Goal: Task Accomplishment & Management: Use online tool/utility

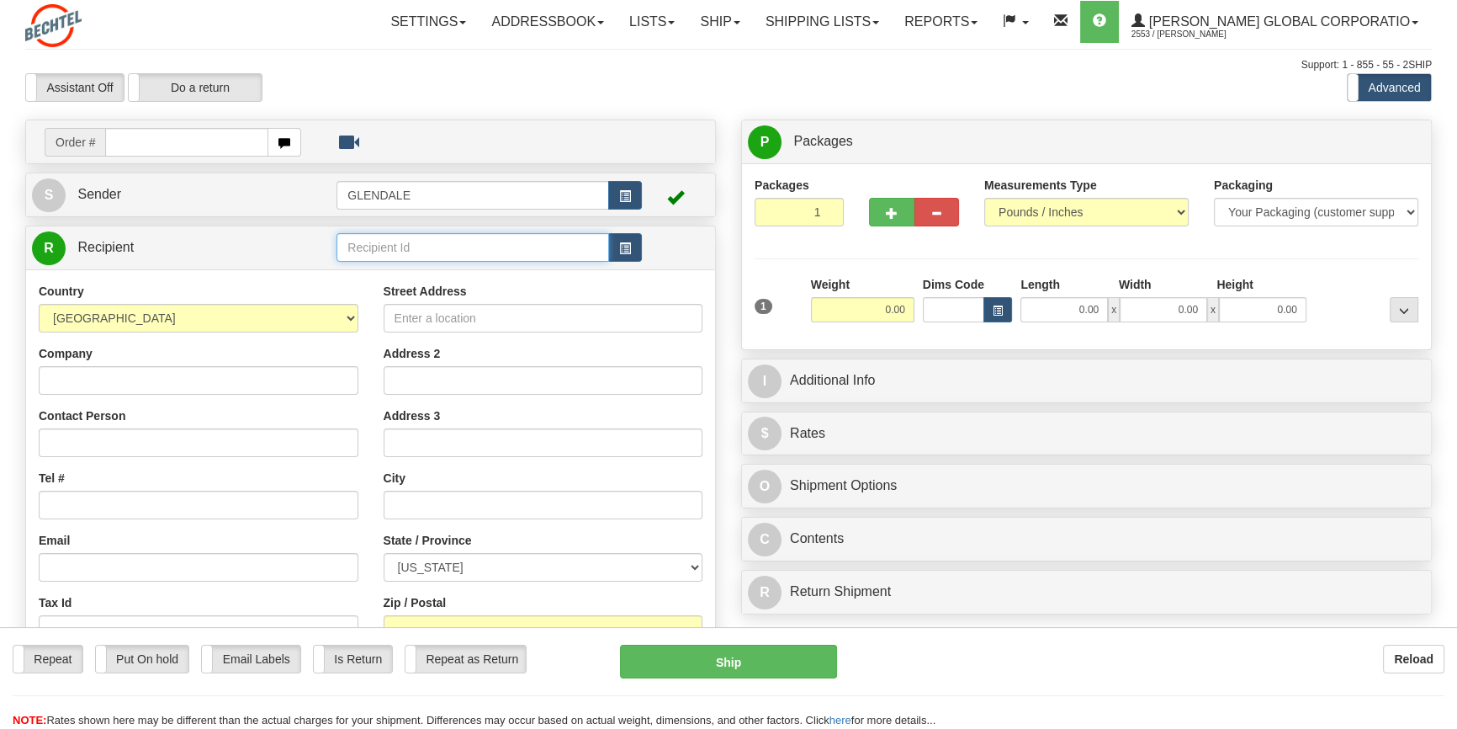
click at [480, 254] on input "text" at bounding box center [473, 247] width 272 height 29
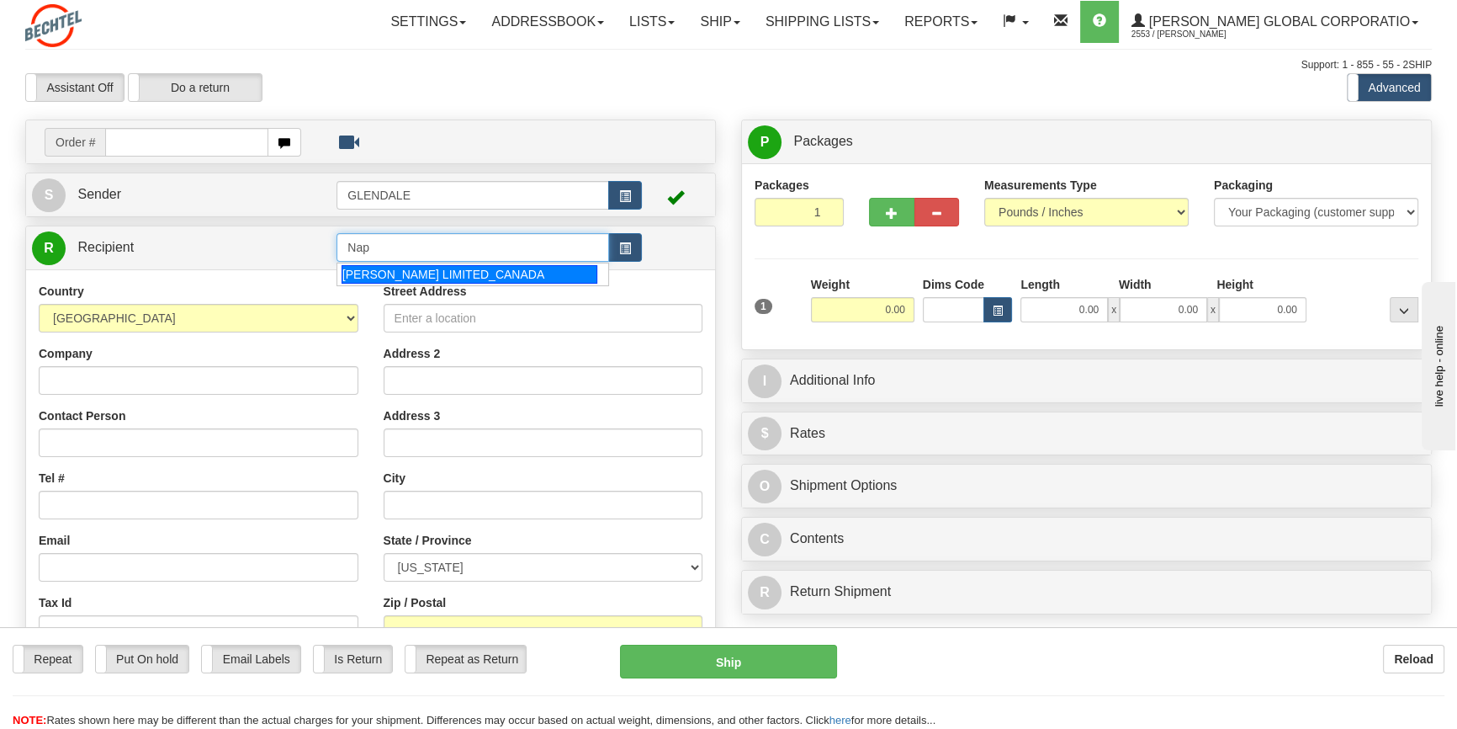
click at [483, 275] on div "[PERSON_NAME] LIMITED_CANADA" at bounding box center [470, 274] width 256 height 19
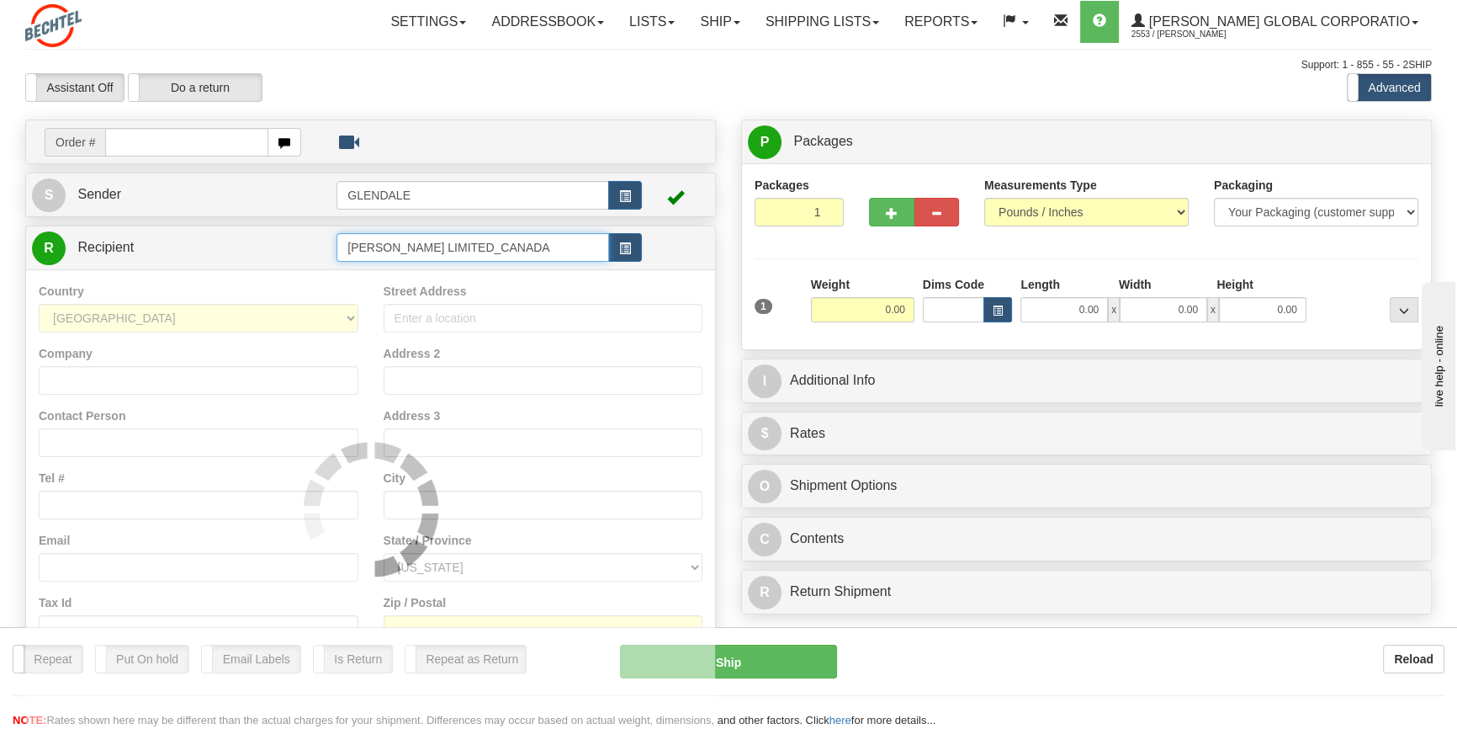
type input "[PERSON_NAME] LIMITED_CANADA"
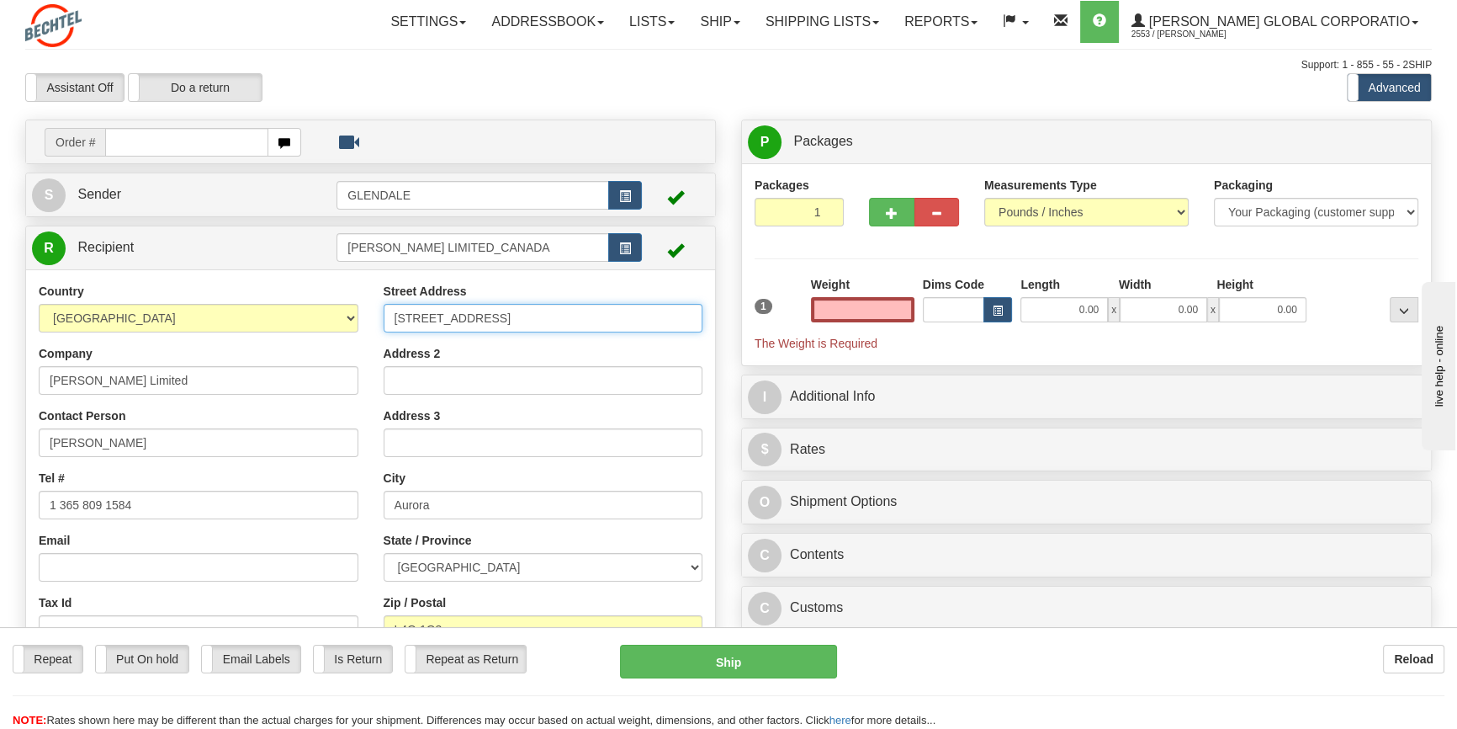
type input "0.00"
click at [405, 316] on input "[STREET_ADDRESS]" at bounding box center [544, 318] width 320 height 29
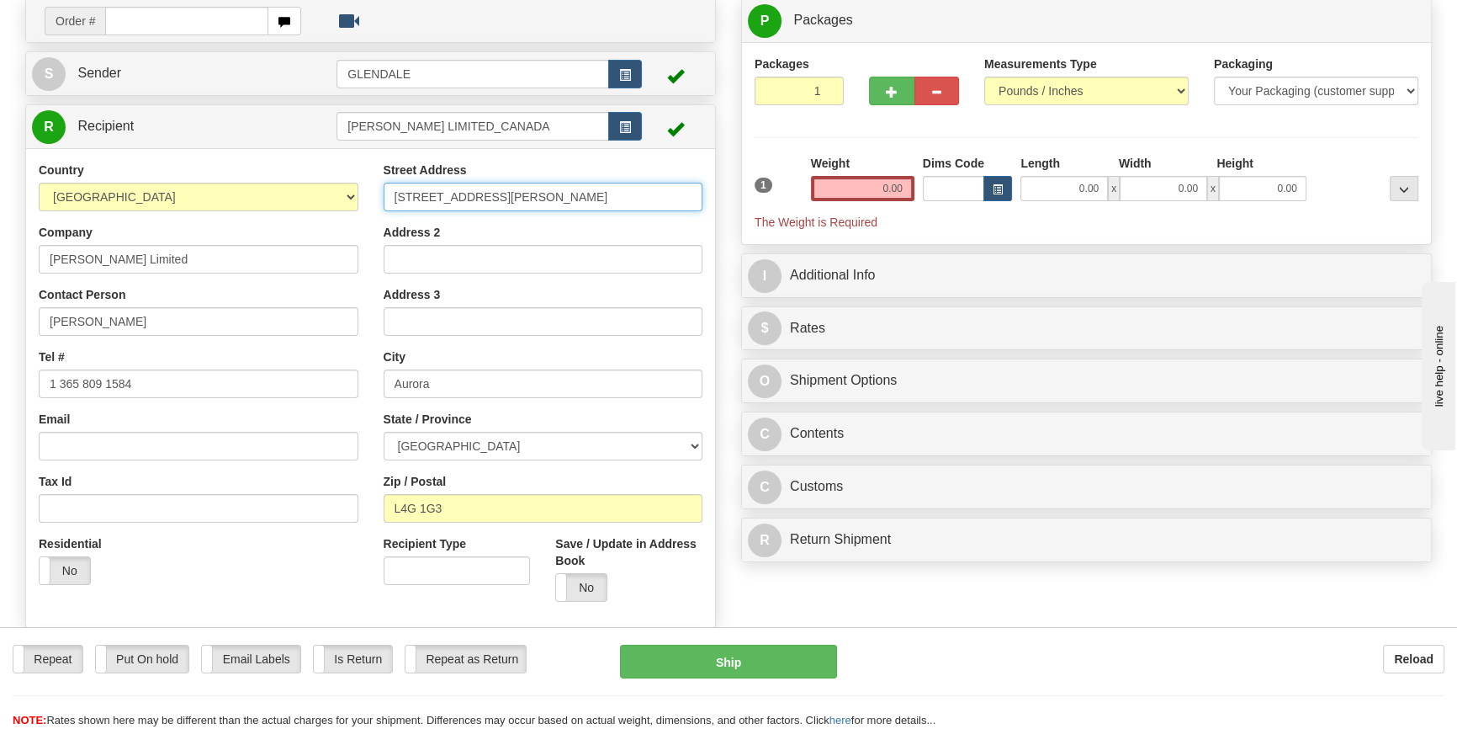
scroll to position [152, 0]
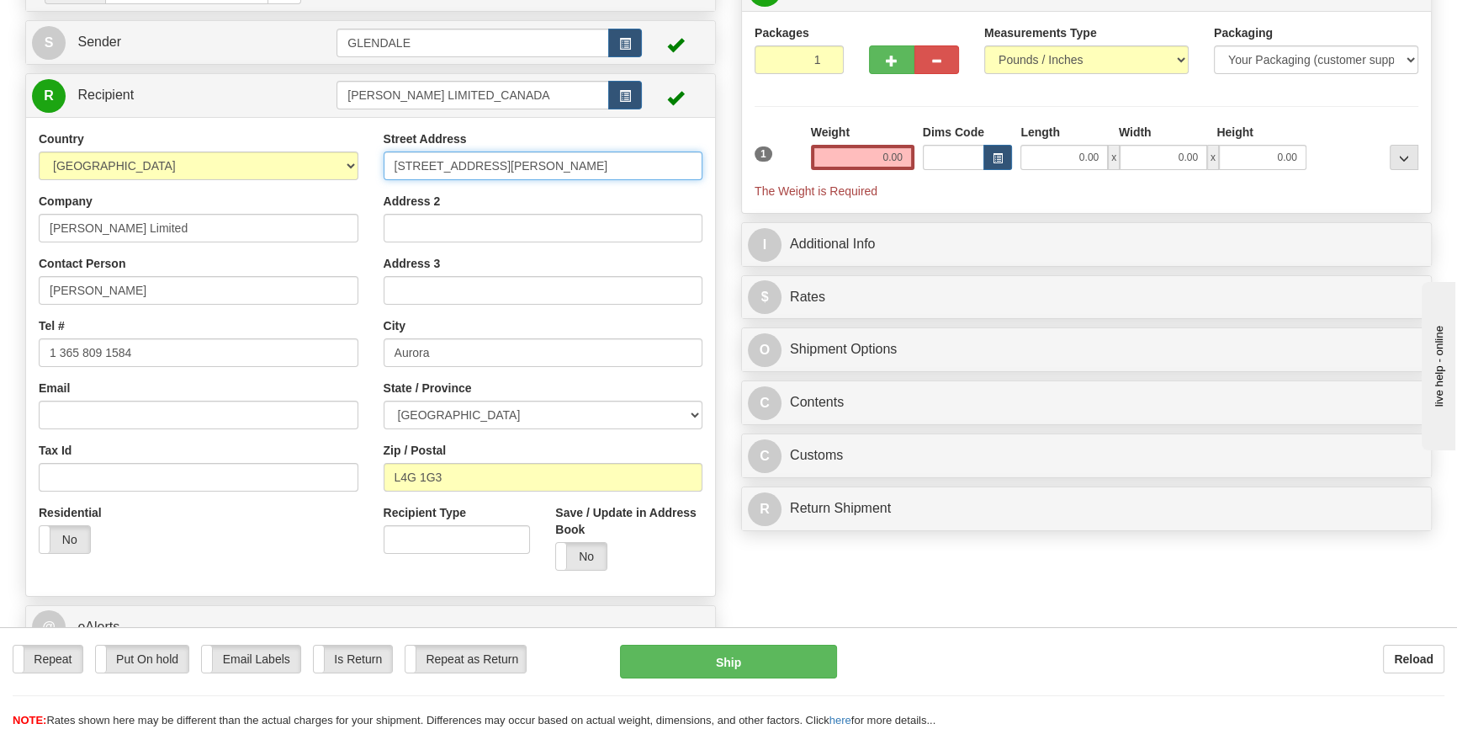
type input "[STREET_ADDRESS][PERSON_NAME]"
drag, startPoint x: 876, startPoint y: 155, endPoint x: 923, endPoint y: 160, distance: 47.4
click at [923, 160] on div "1 Weight 0.00 Dims Code 0.00" at bounding box center [1086, 162] width 672 height 76
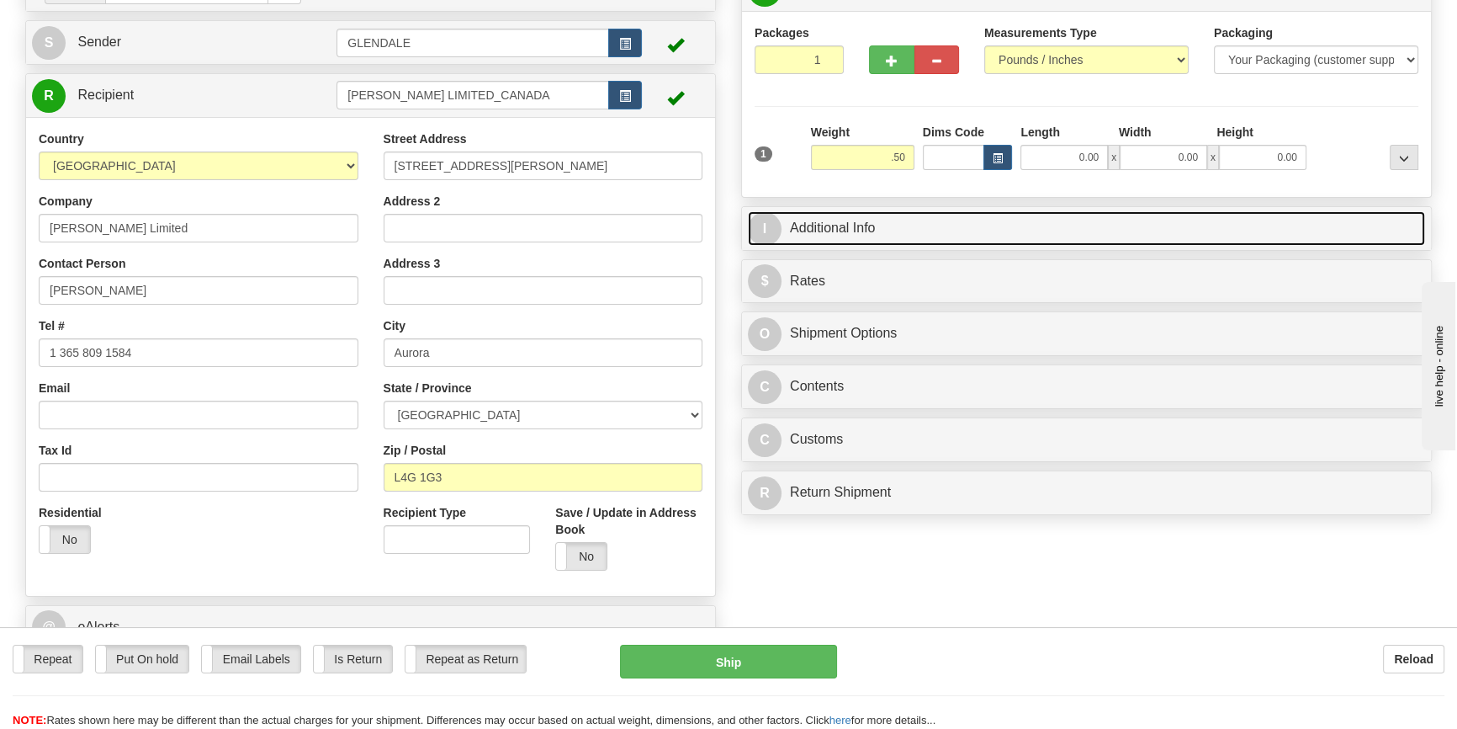
type input "0.50"
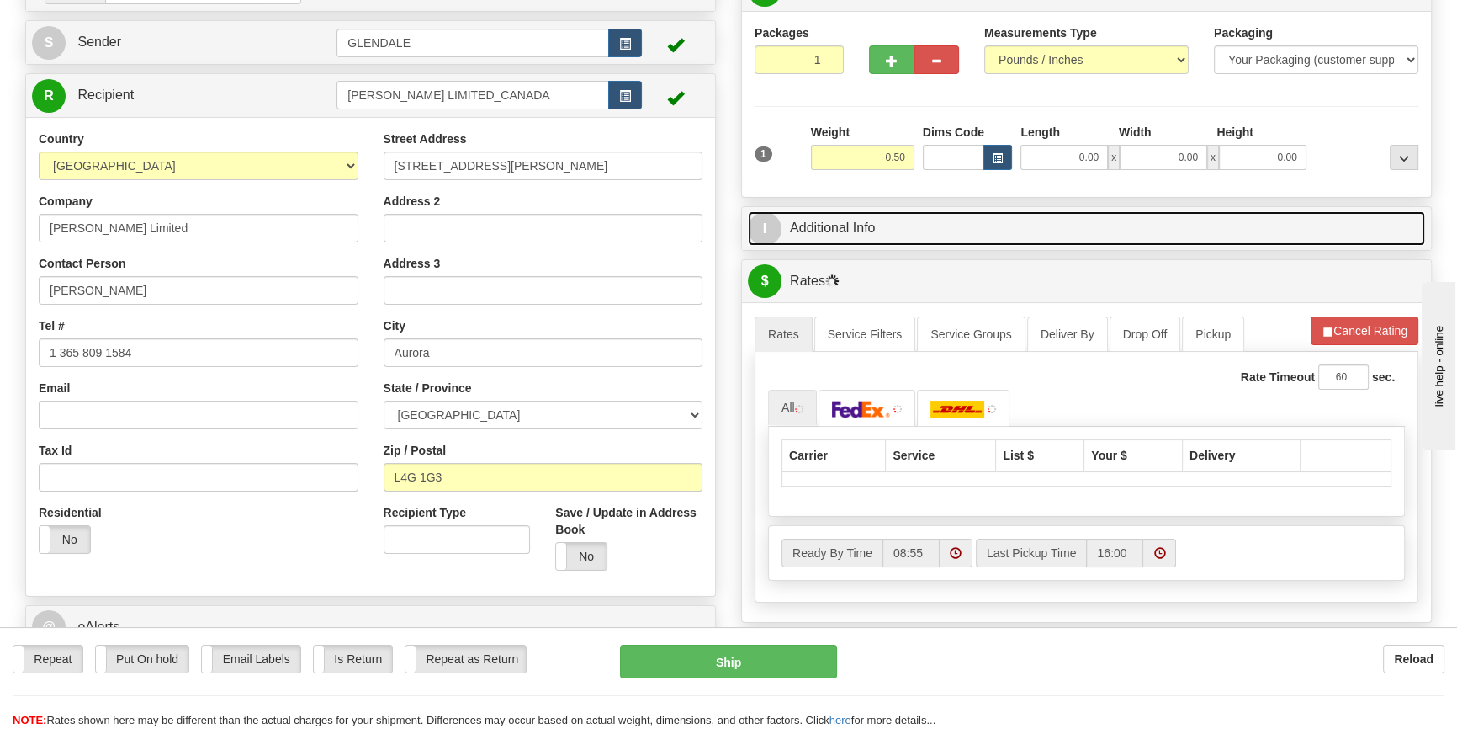
click at [846, 225] on link "I Additional Info" at bounding box center [1086, 228] width 677 height 34
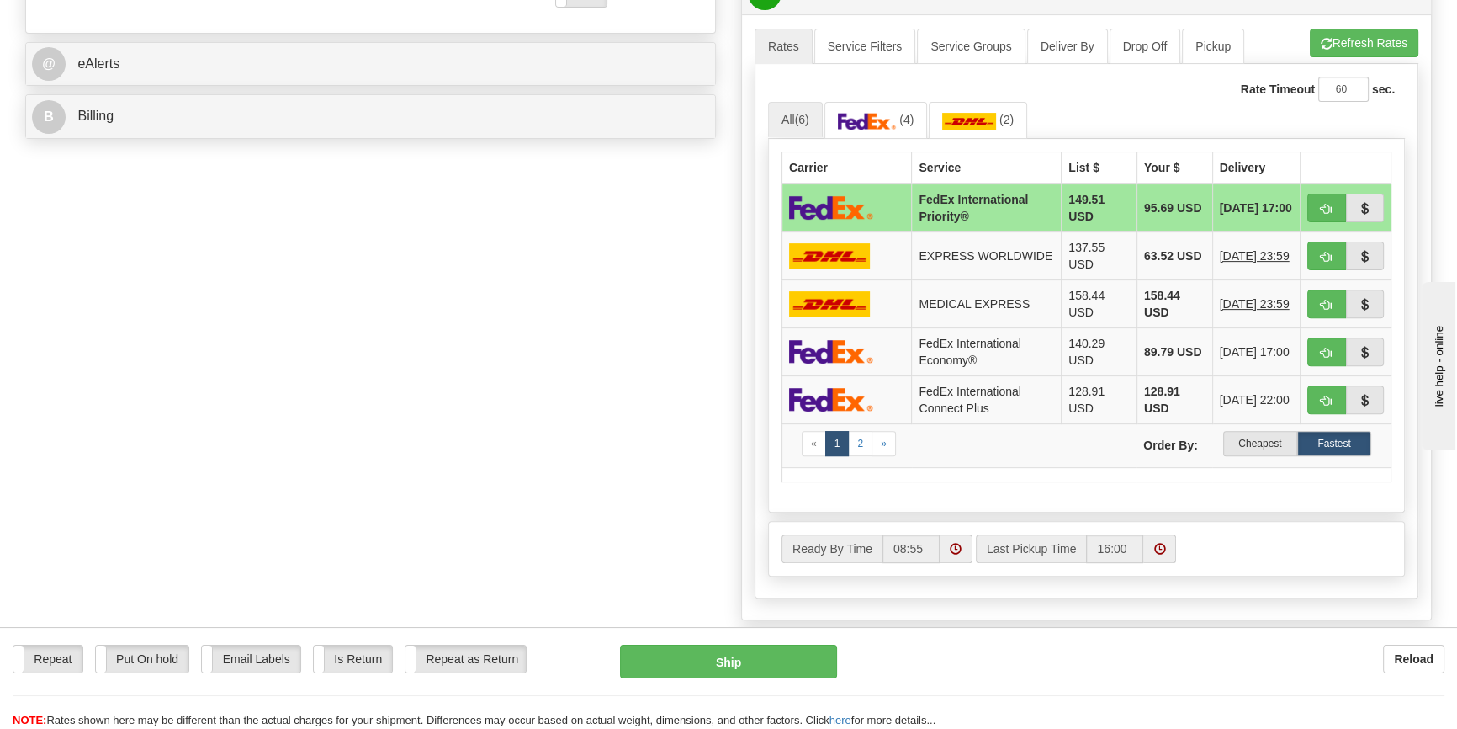
scroll to position [688, 0]
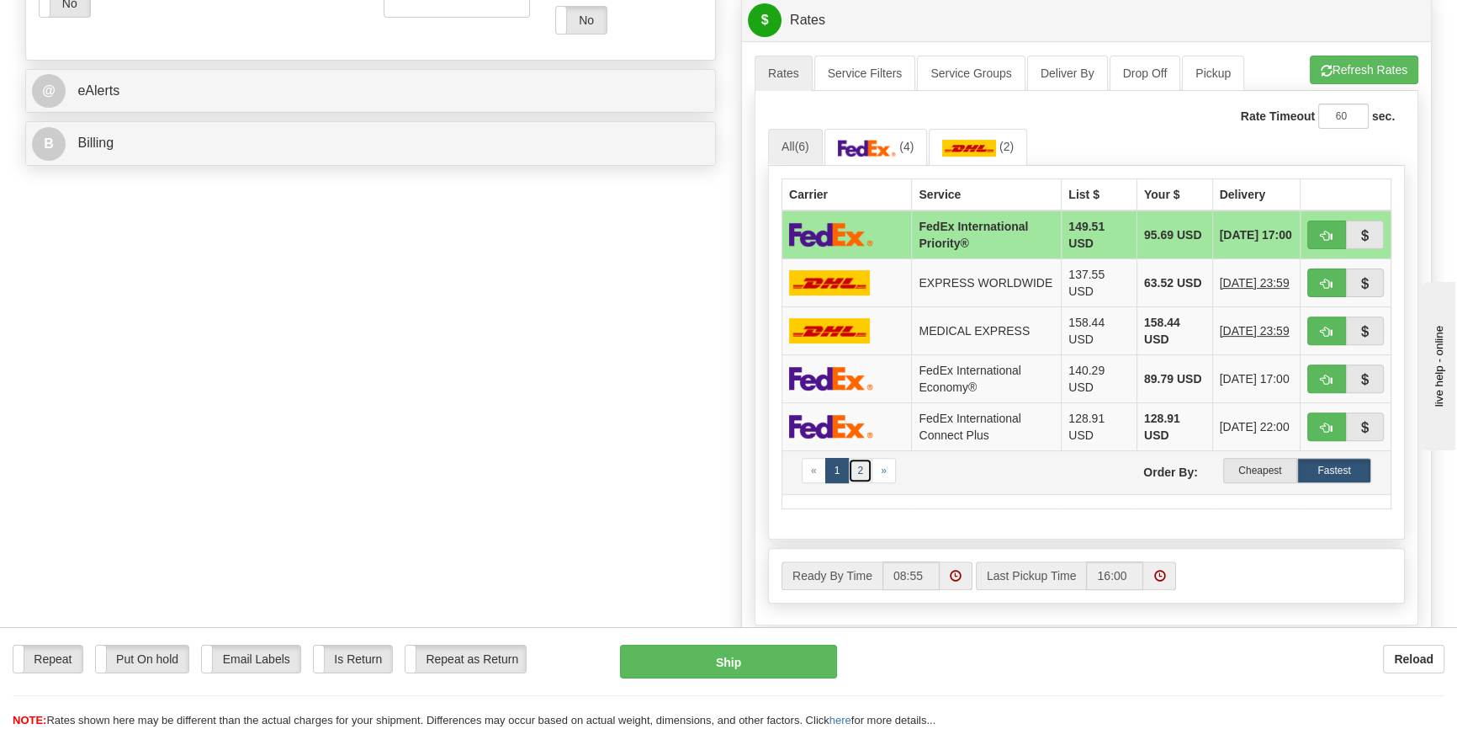
click at [860, 471] on link "2" at bounding box center [860, 470] width 24 height 25
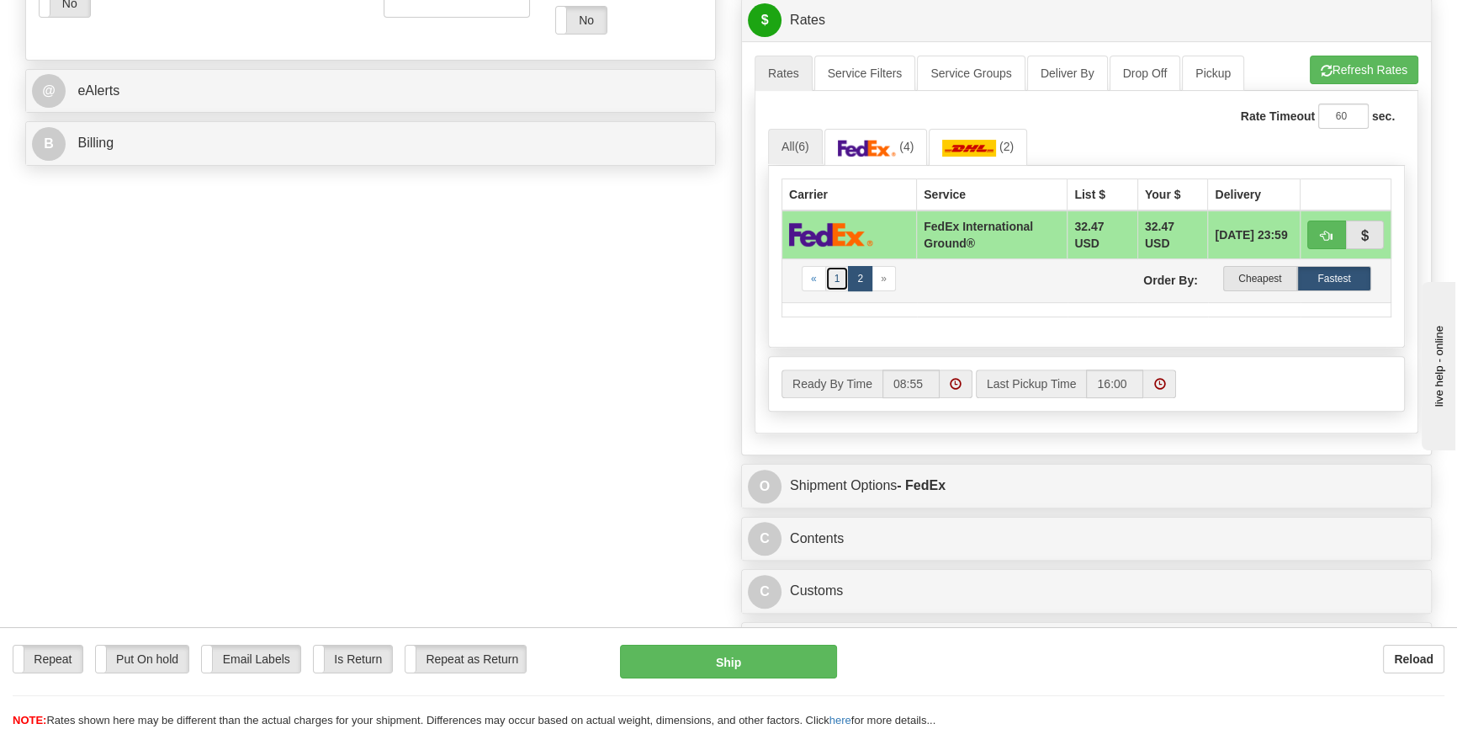
click at [832, 278] on link "1" at bounding box center [837, 278] width 24 height 25
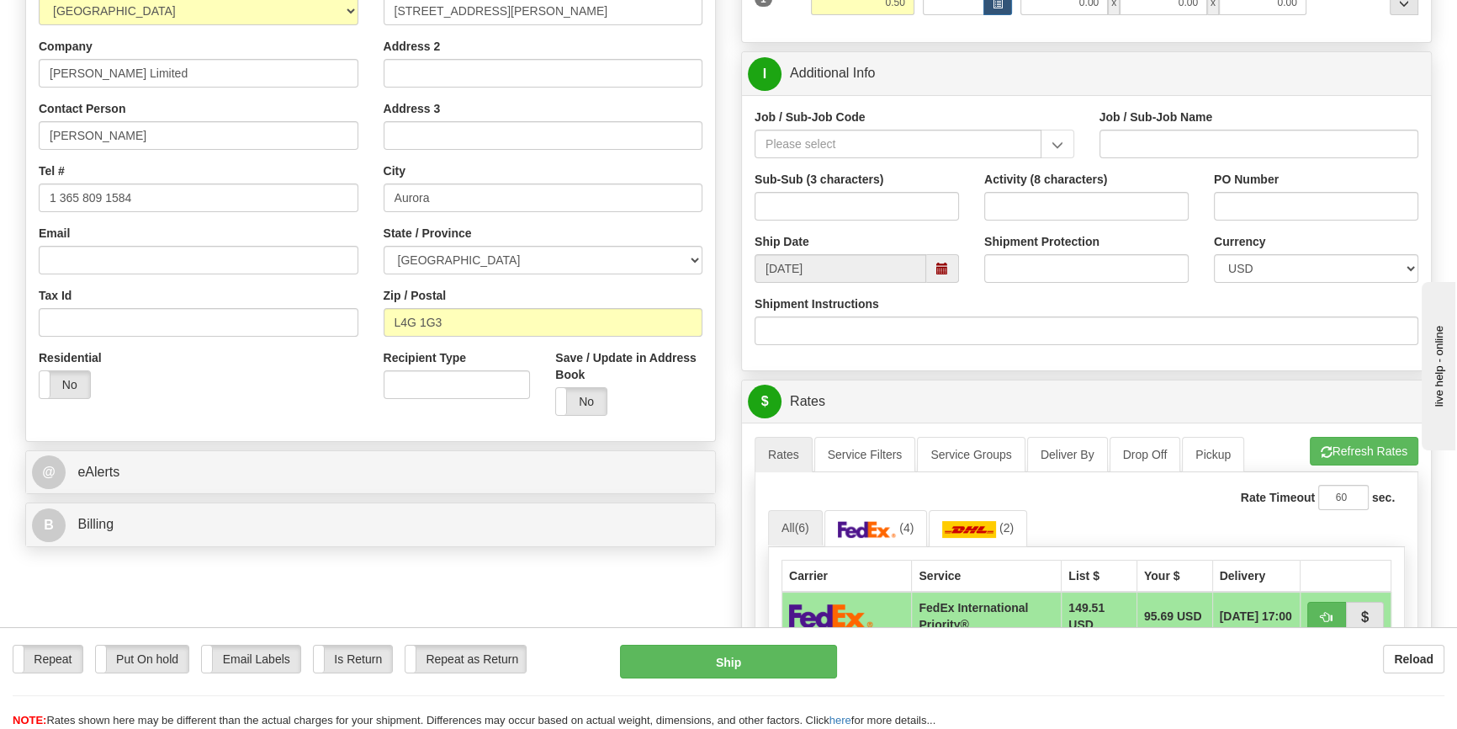
scroll to position [305, 0]
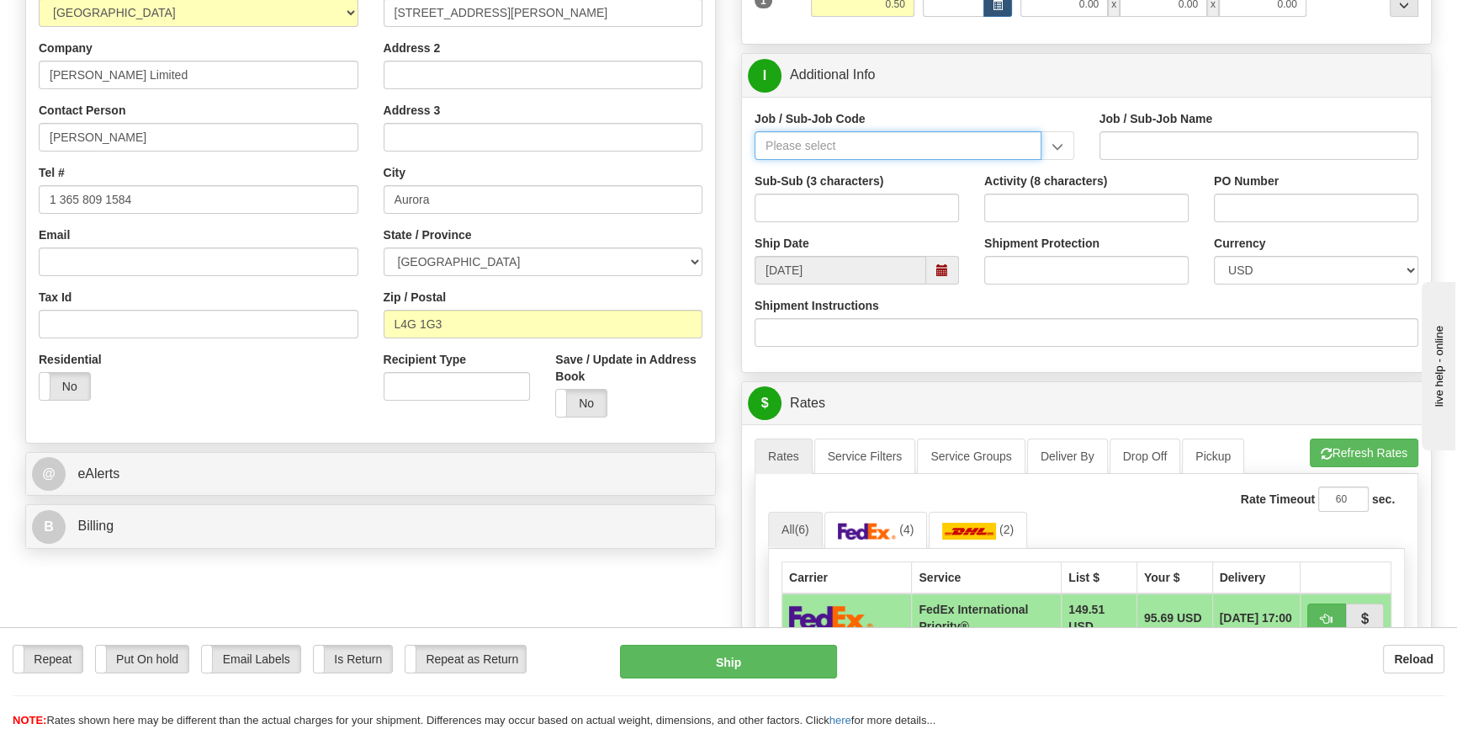
click at [867, 141] on input "Job / Sub-Job Code" at bounding box center [898, 145] width 287 height 29
type input "26196-270"
click at [792, 174] on div "26196-270" at bounding box center [895, 171] width 270 height 19
type input "PORT [PERSON_NAME] LNG - FIELD SUBCONTRACTS"
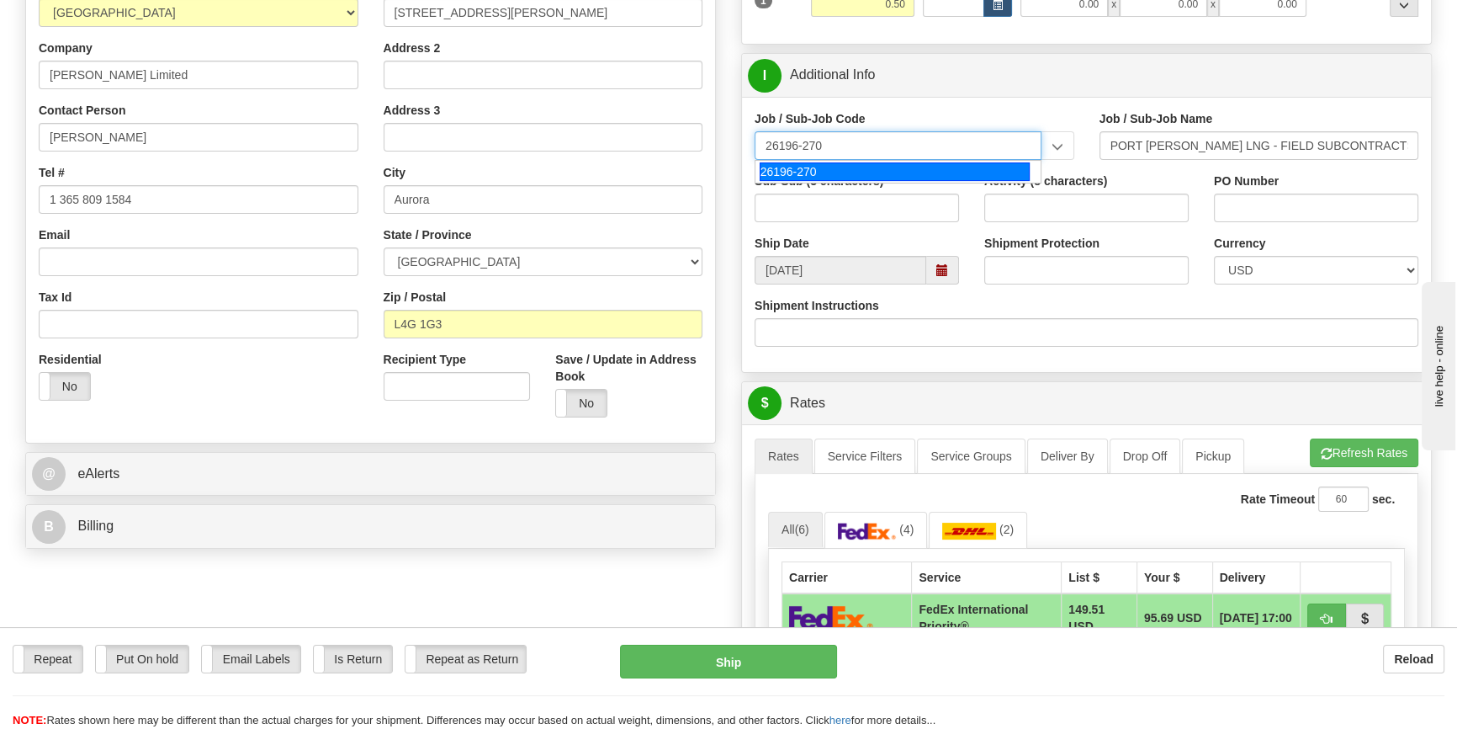
type input "26196-270"
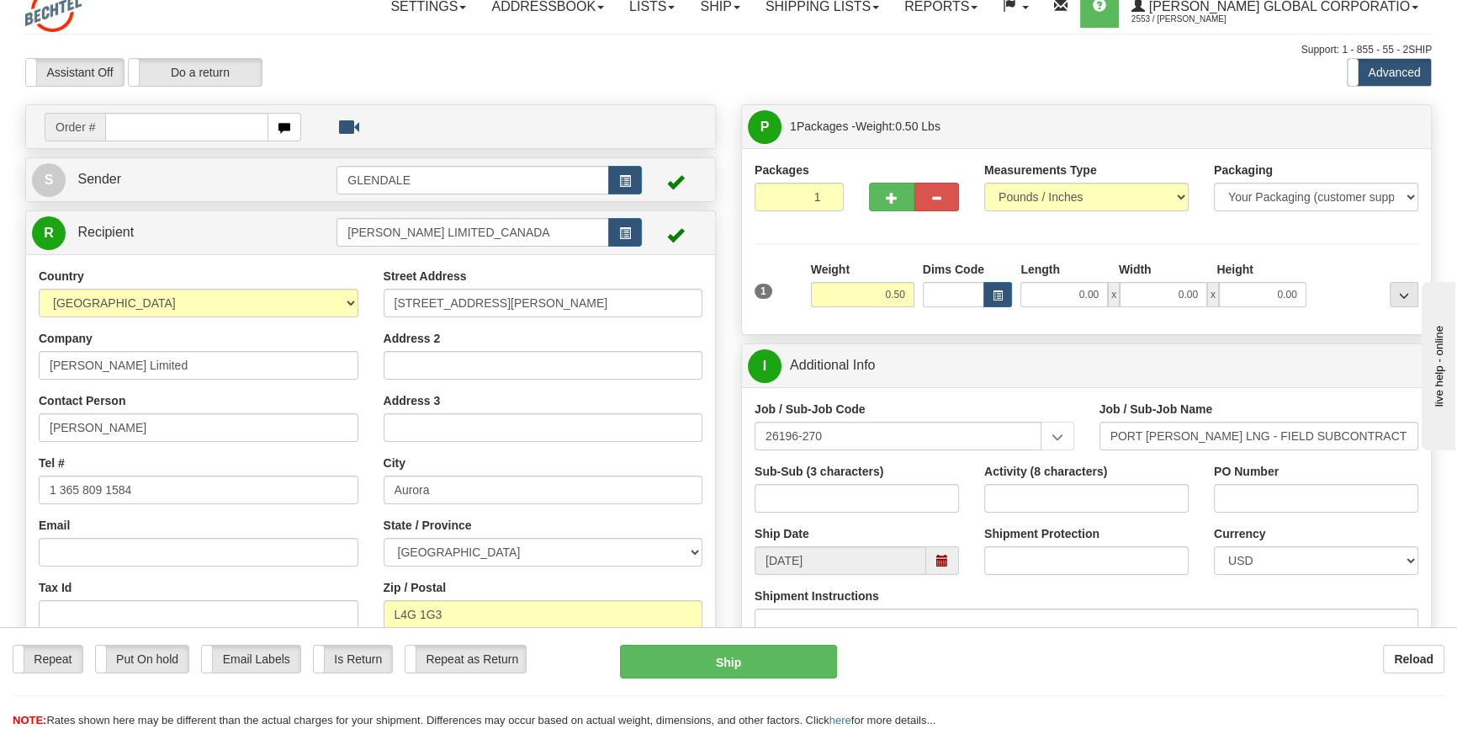
scroll to position [0, 0]
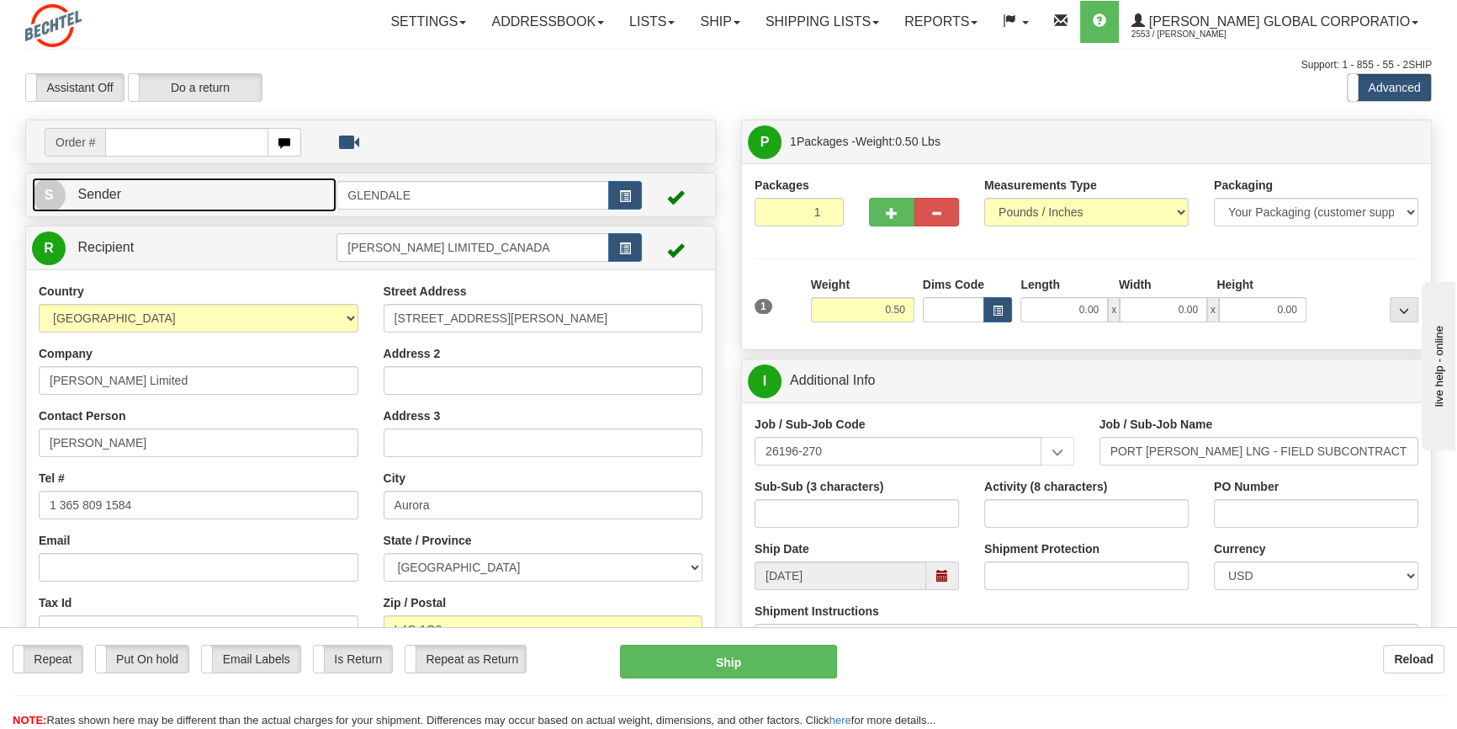
click at [96, 193] on span "Sender" at bounding box center [99, 194] width 44 height 14
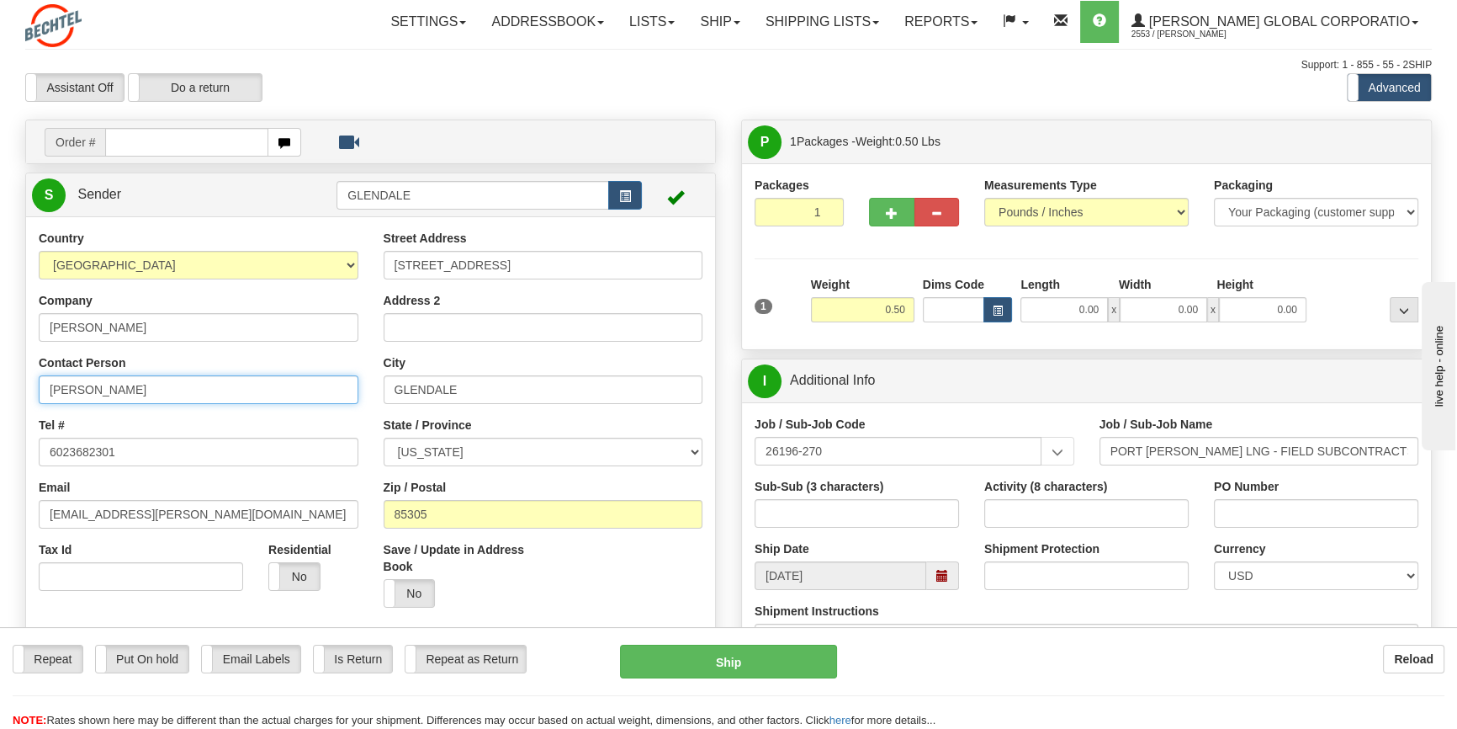
drag, startPoint x: 98, startPoint y: 388, endPoint x: 40, endPoint y: 380, distance: 58.5
click at [26, 380] on div "Country [GEOGRAPHIC_DATA] [GEOGRAPHIC_DATA] [GEOGRAPHIC_DATA] [GEOGRAPHIC_DATA]…" at bounding box center [370, 463] width 689 height 466
click at [160, 394] on input "[PERSON_NAME]" at bounding box center [199, 389] width 320 height 29
click at [162, 387] on input "[PERSON_NAME]/Ac" at bounding box center [199, 389] width 320 height 29
type input "[PERSON_NAME]/Accounts Payable"
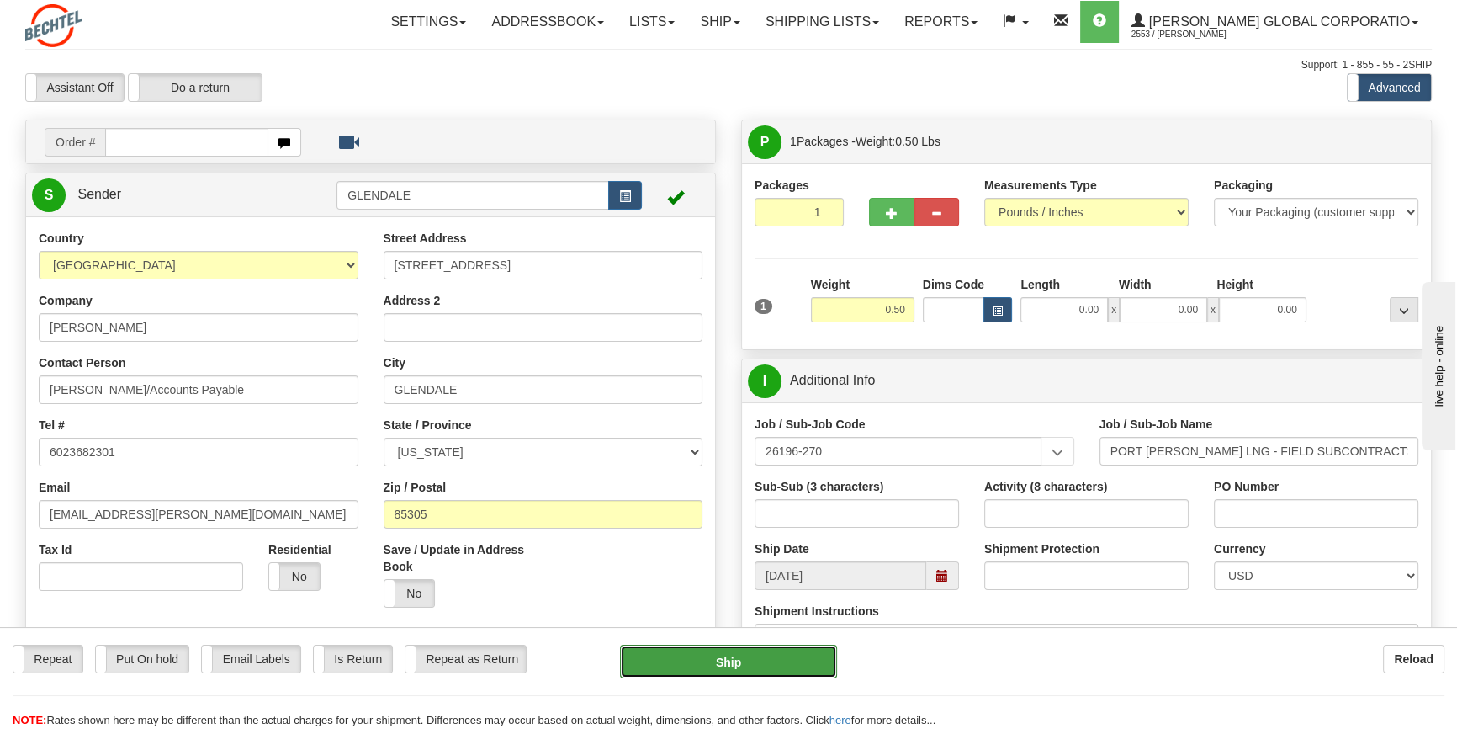
click at [750, 667] on button "Ship" at bounding box center [729, 661] width 218 height 34
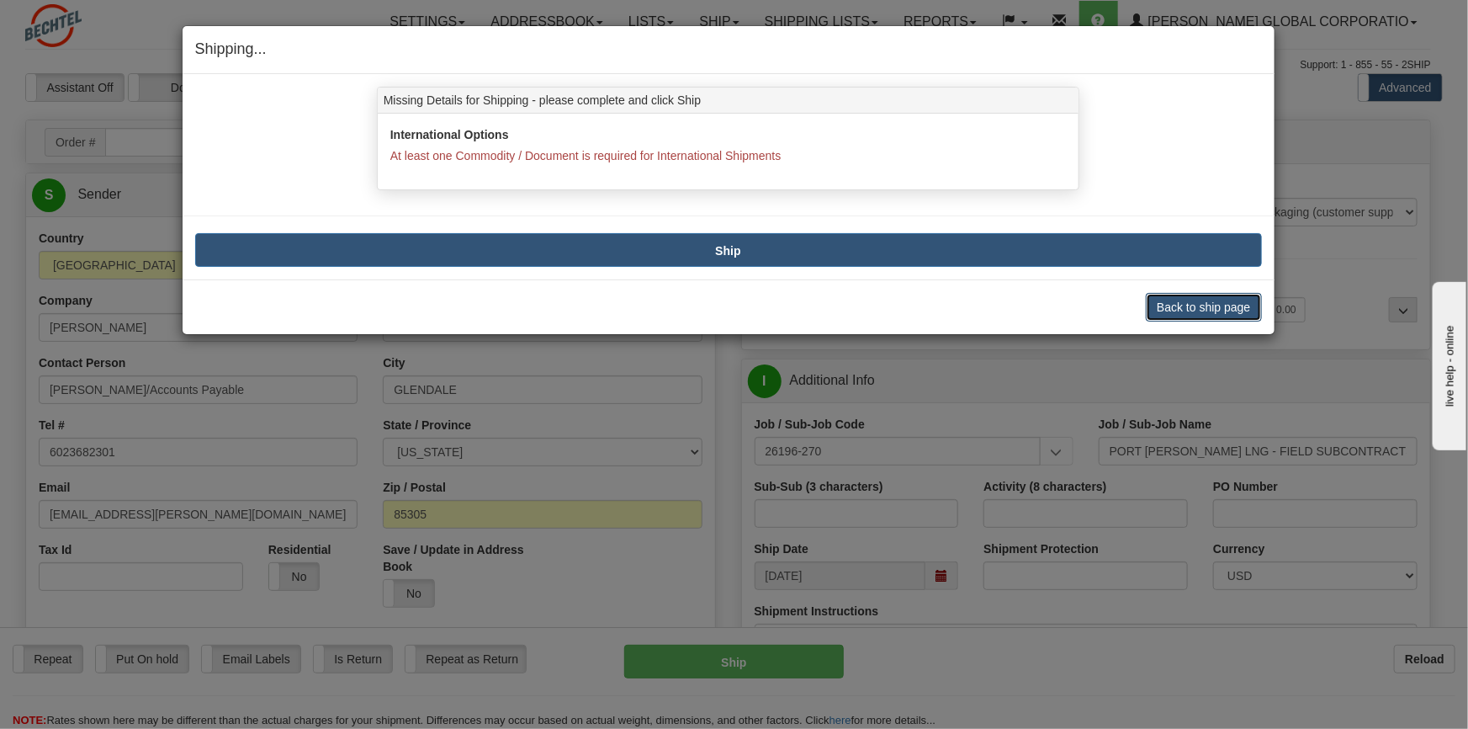
click at [1217, 308] on button "Back to ship page" at bounding box center [1203, 307] width 115 height 29
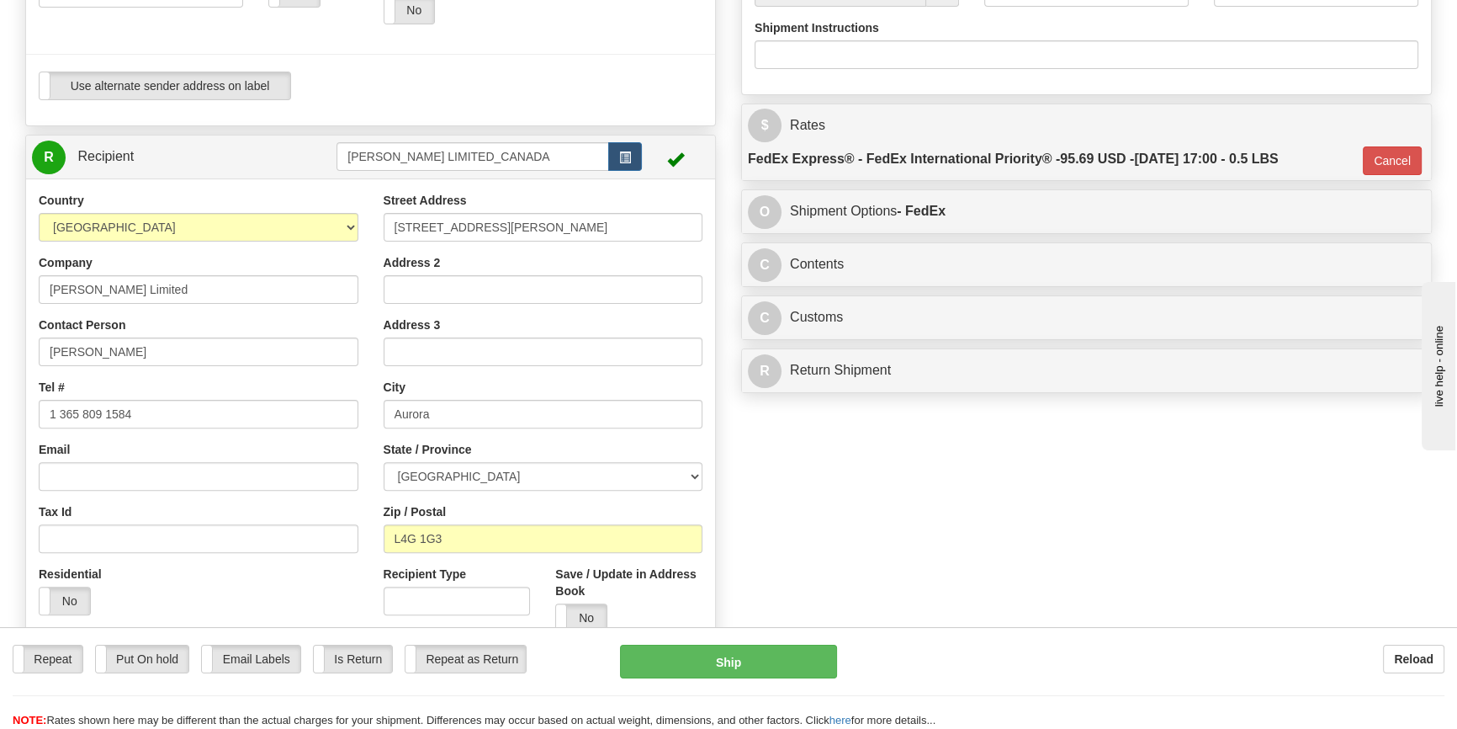
scroll to position [612, 0]
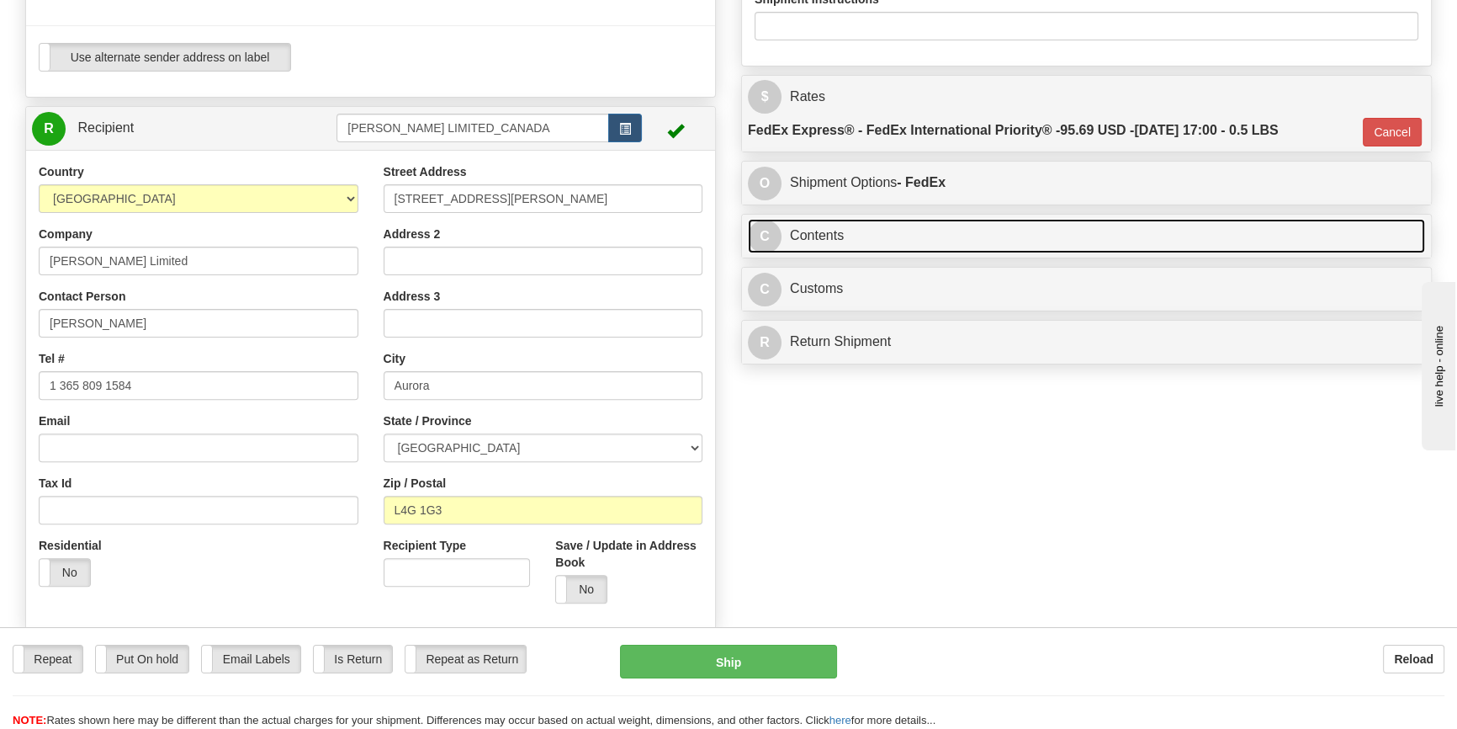
click at [808, 236] on link "C Contents" at bounding box center [1086, 236] width 677 height 34
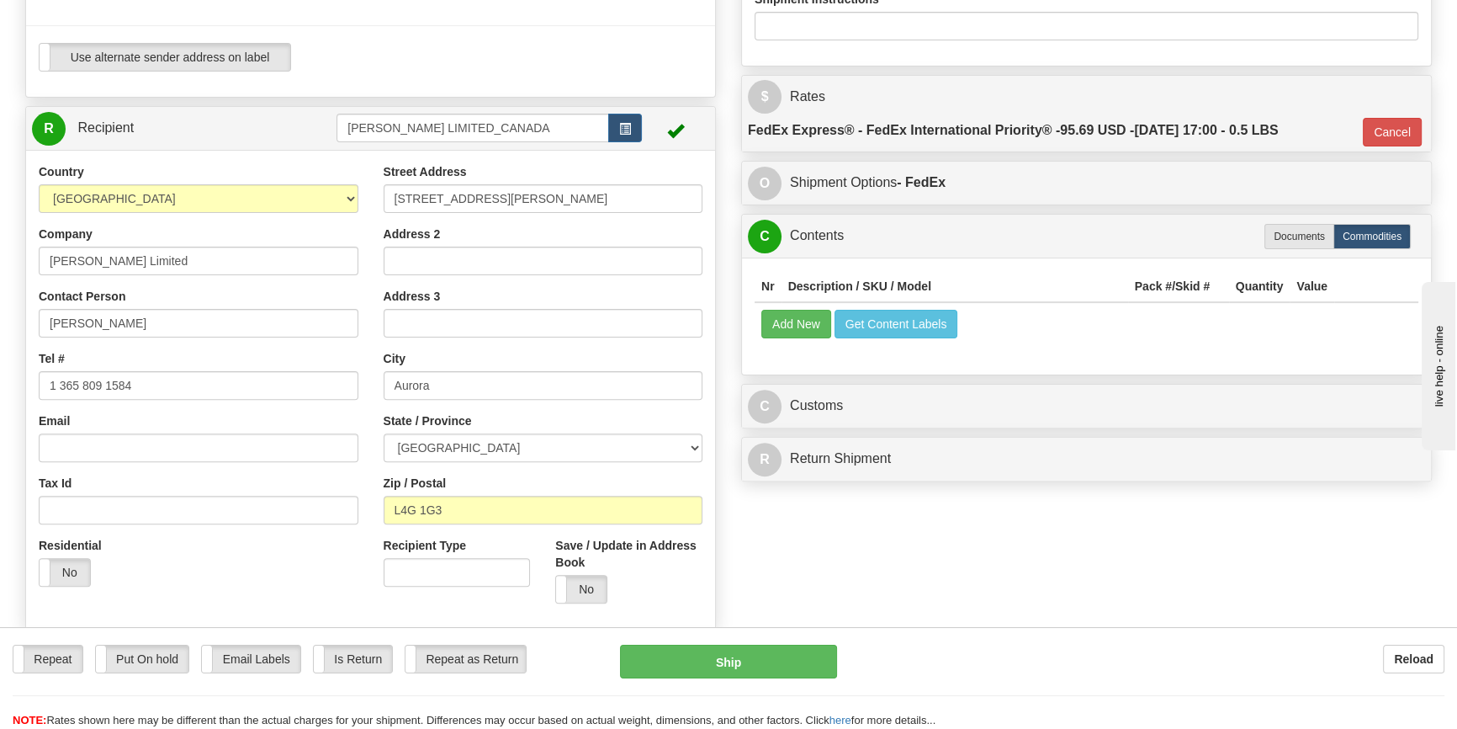
click at [1277, 232] on label "Documents" at bounding box center [1299, 236] width 70 height 25
type input "01"
radio input "true"
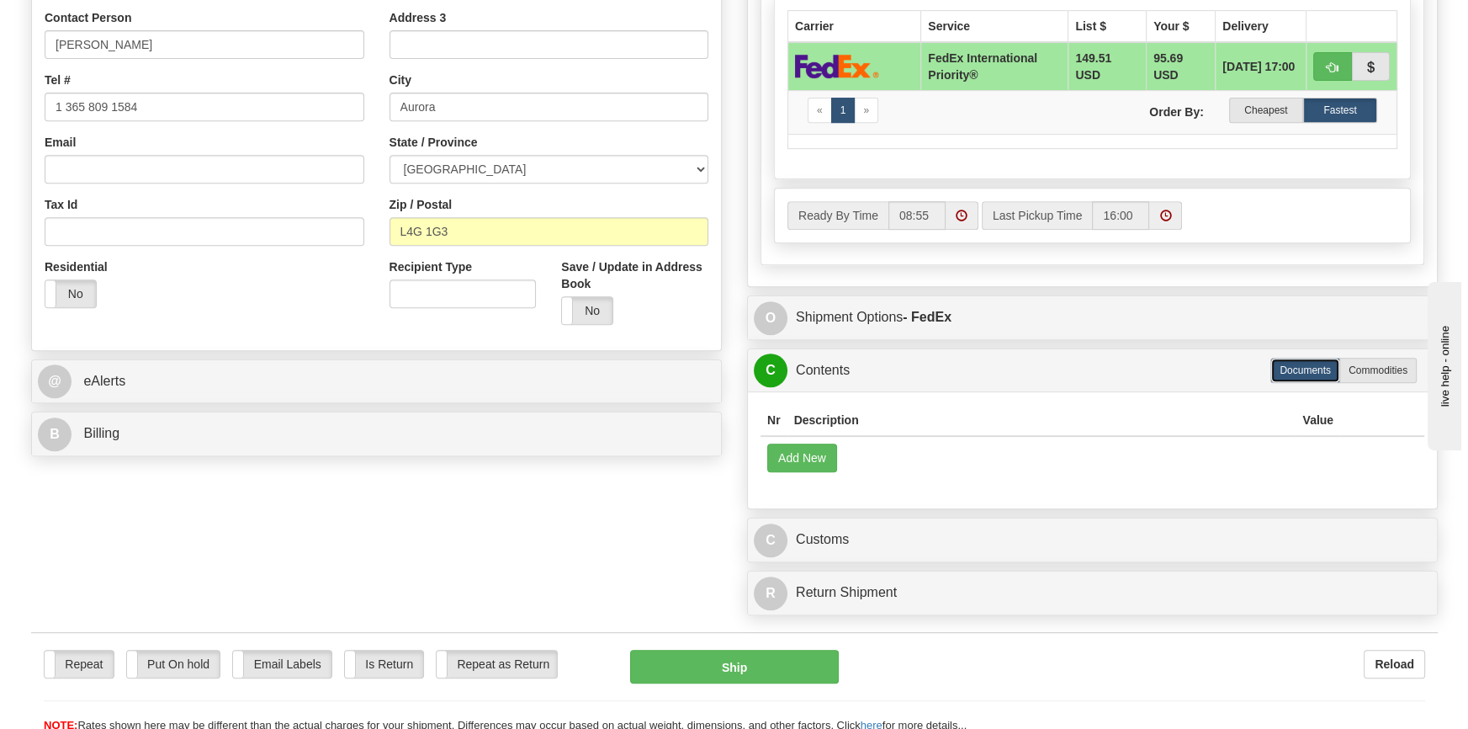
scroll to position [917, 0]
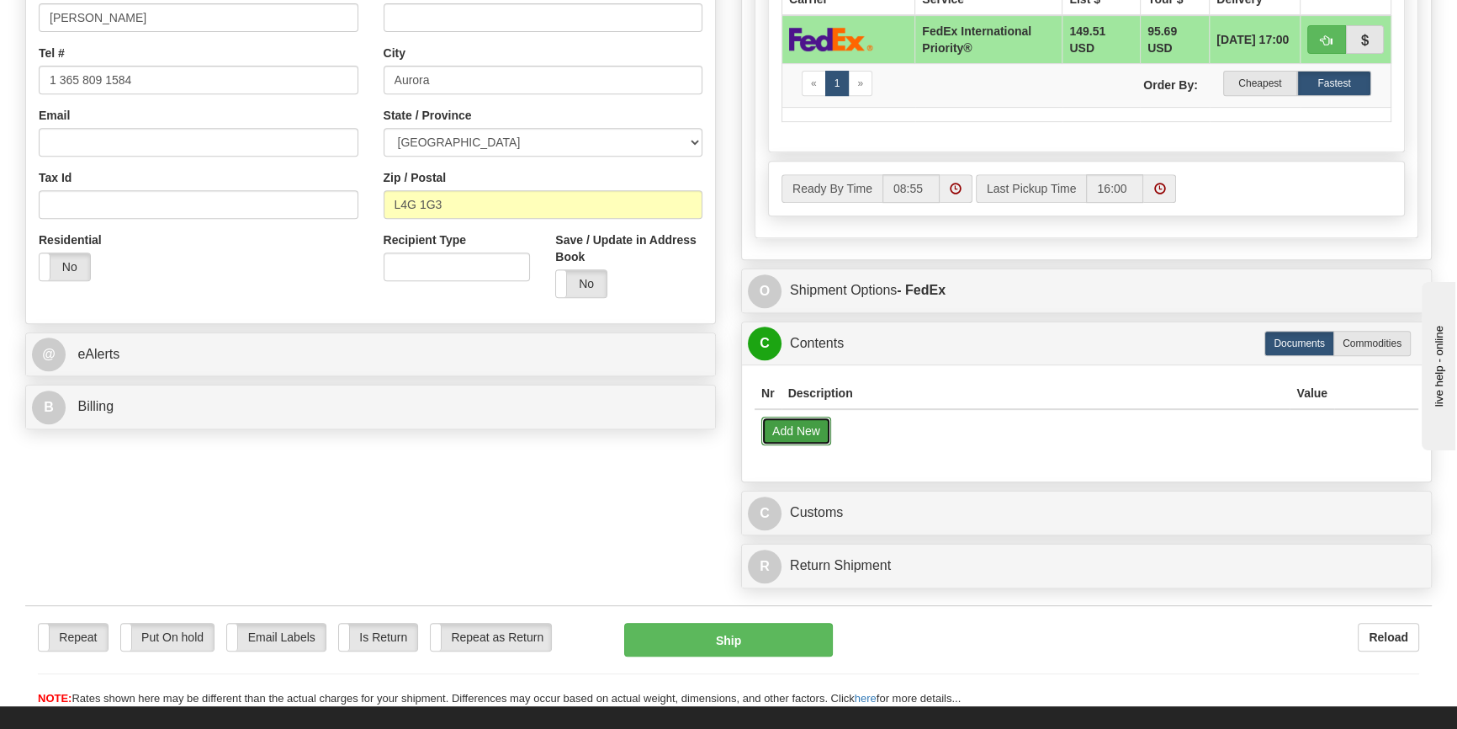
click at [805, 431] on button "Add New" at bounding box center [796, 430] width 70 height 29
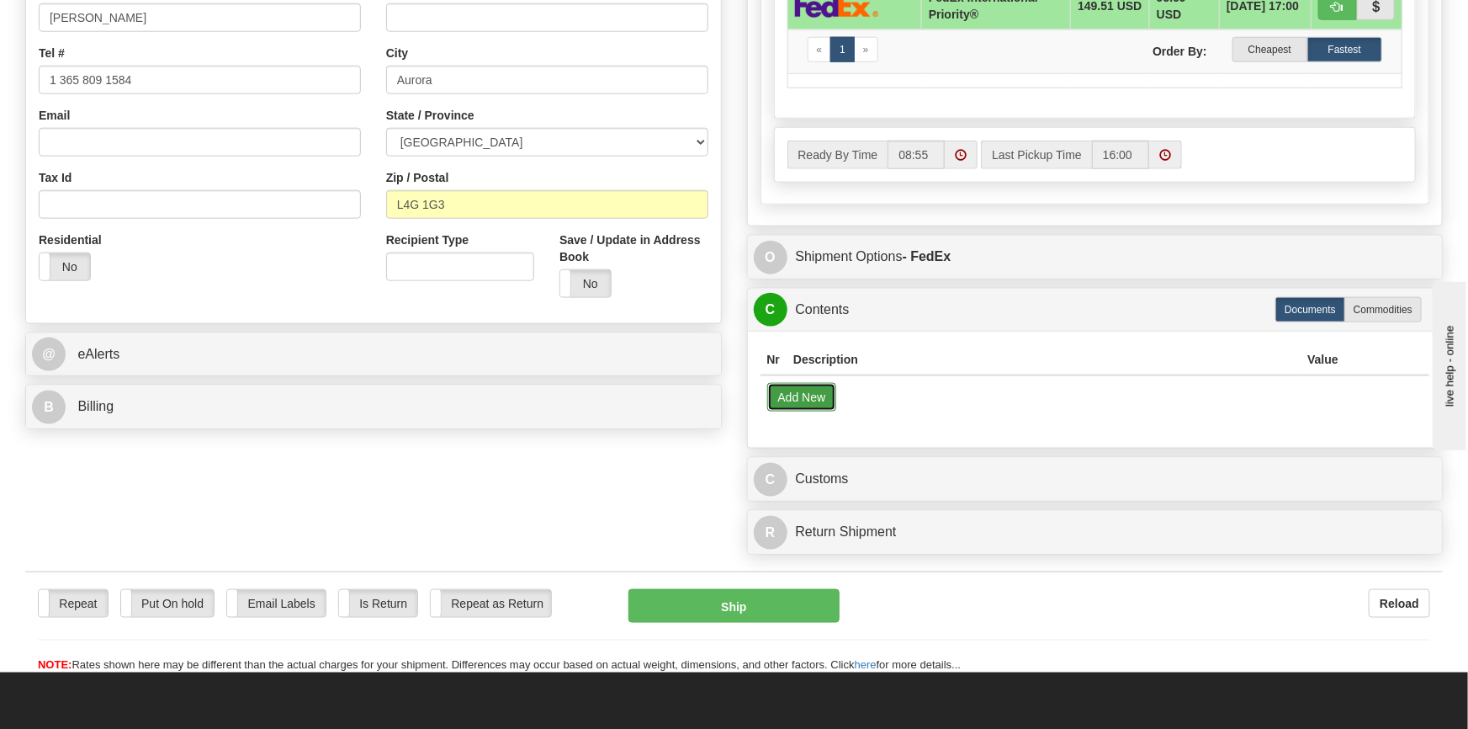
select select "US"
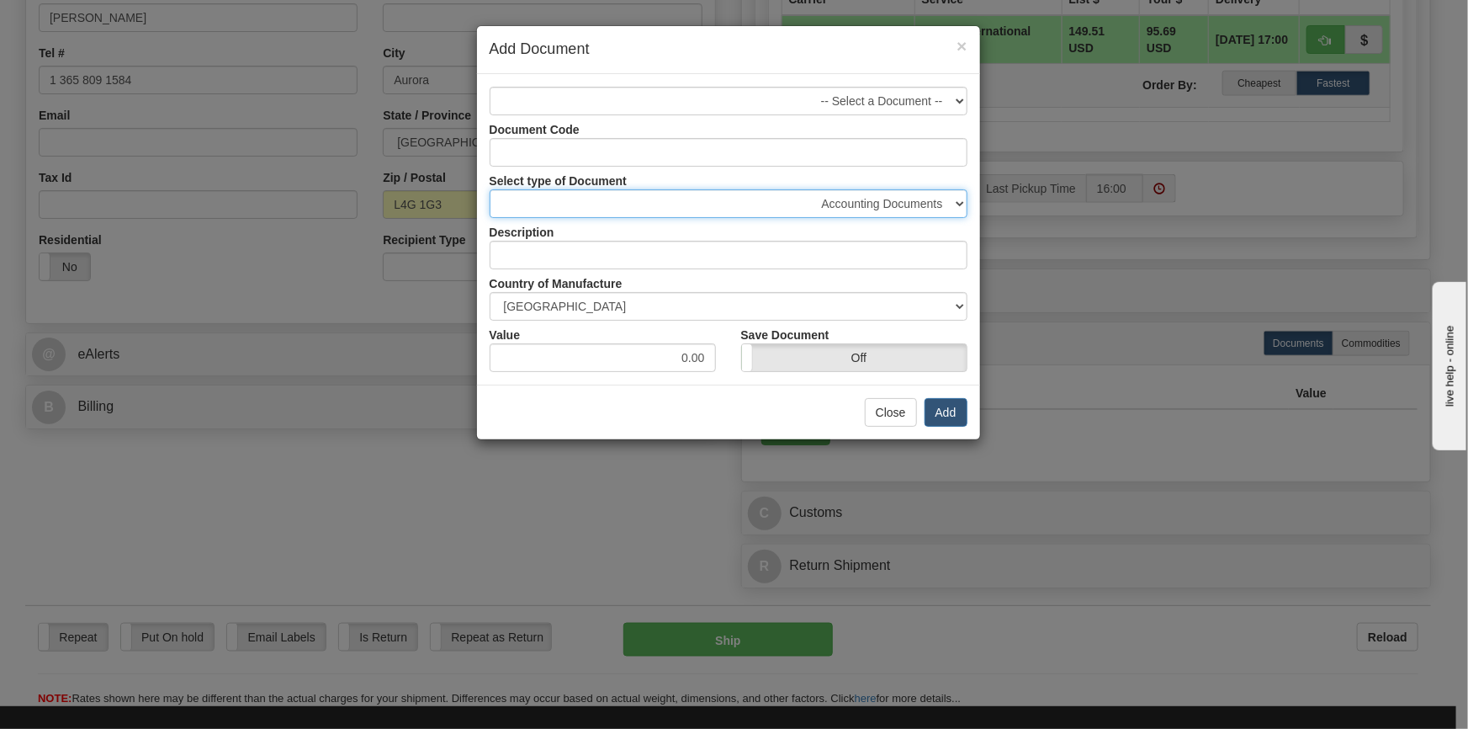
click at [960, 201] on select "Accounting Documents Analysis Reports Applications (Completed) Bank Statements …" at bounding box center [729, 203] width 478 height 29
select select "32"
click at [490, 189] on select "Accounting Documents Analysis Reports Applications (Completed) Bank Statements …" at bounding box center [729, 203] width 478 height 29
type input "Letters and Cards"
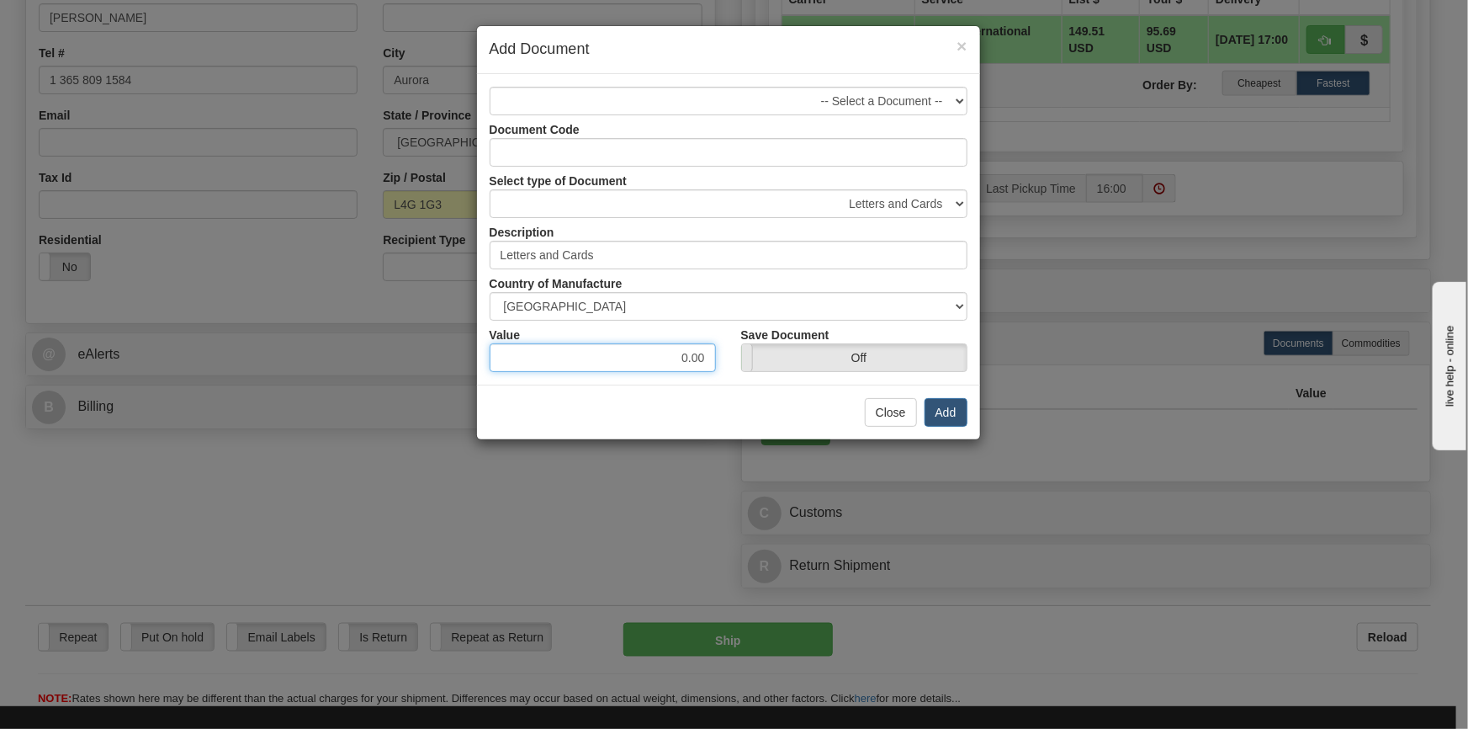
drag, startPoint x: 682, startPoint y: 362, endPoint x: 750, endPoint y: 361, distance: 67.3
click at [749, 362] on div "Value 0.00 Save Document On Off" at bounding box center [728, 346] width 503 height 51
type input "1.00"
click at [946, 409] on button "Add" at bounding box center [946, 412] width 43 height 29
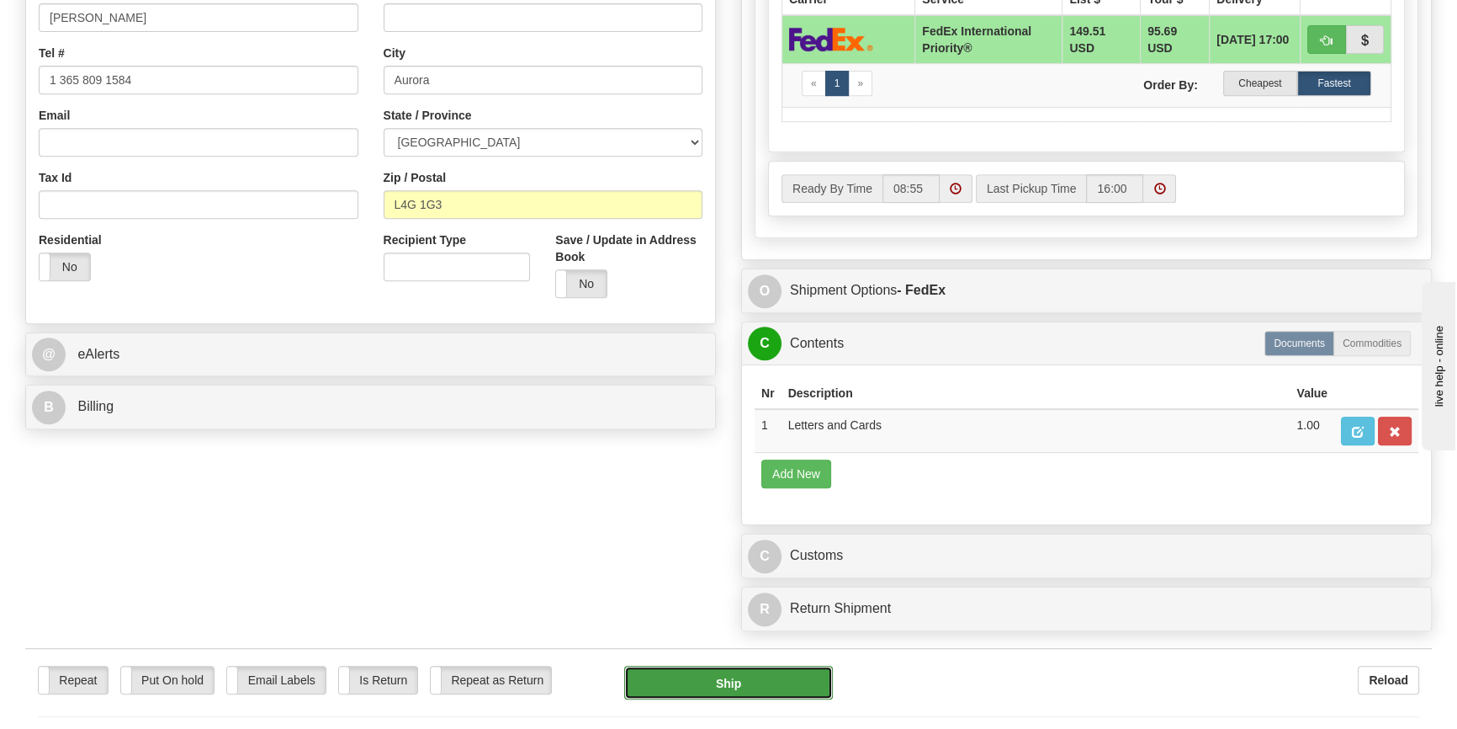
click at [723, 679] on button "Ship" at bounding box center [728, 682] width 209 height 34
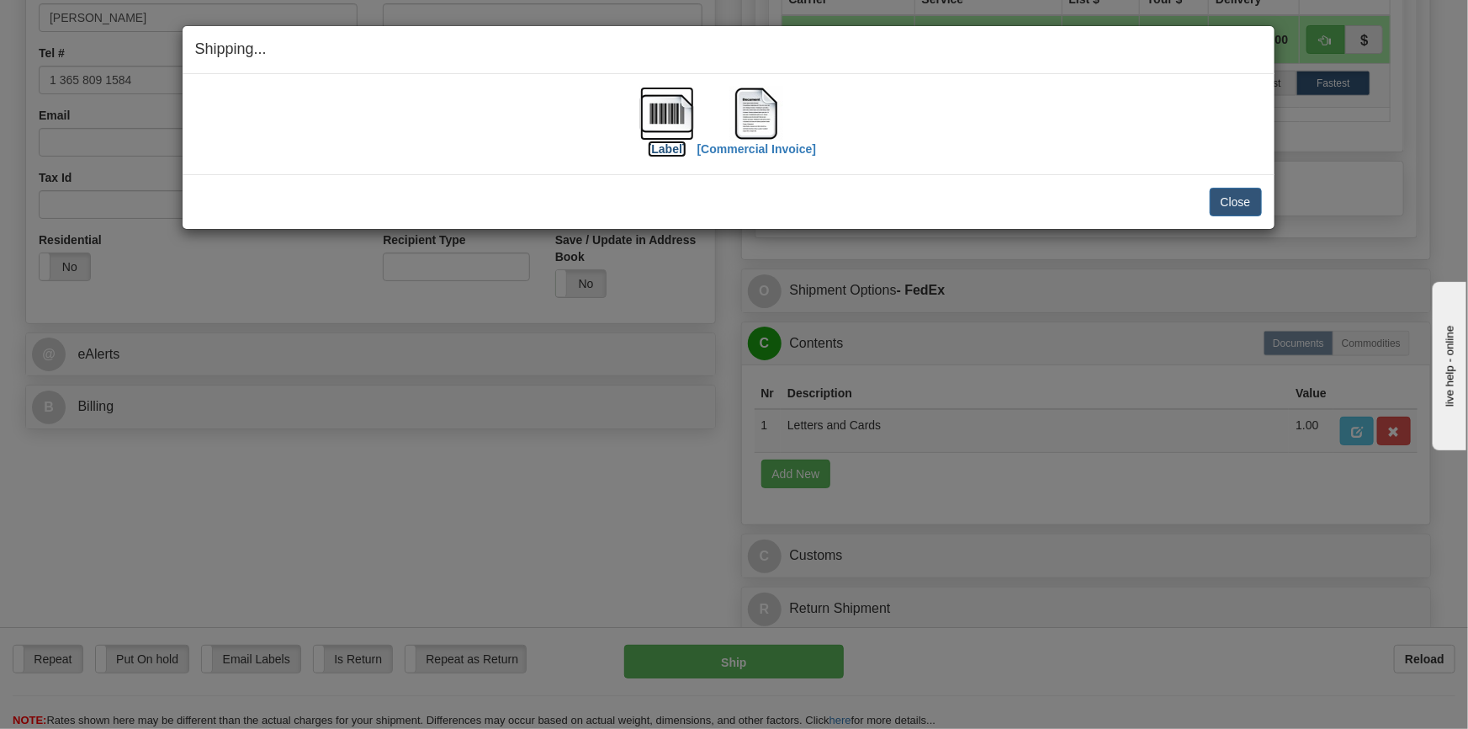
click at [654, 109] on img at bounding box center [667, 114] width 54 height 54
click at [738, 120] on img at bounding box center [756, 114] width 54 height 54
drag, startPoint x: 1237, startPoint y: 199, endPoint x: 1221, endPoint y: 190, distance: 18.5
click at [1237, 202] on button "Close" at bounding box center [1236, 202] width 52 height 29
